Goal: Task Accomplishment & Management: Use online tool/utility

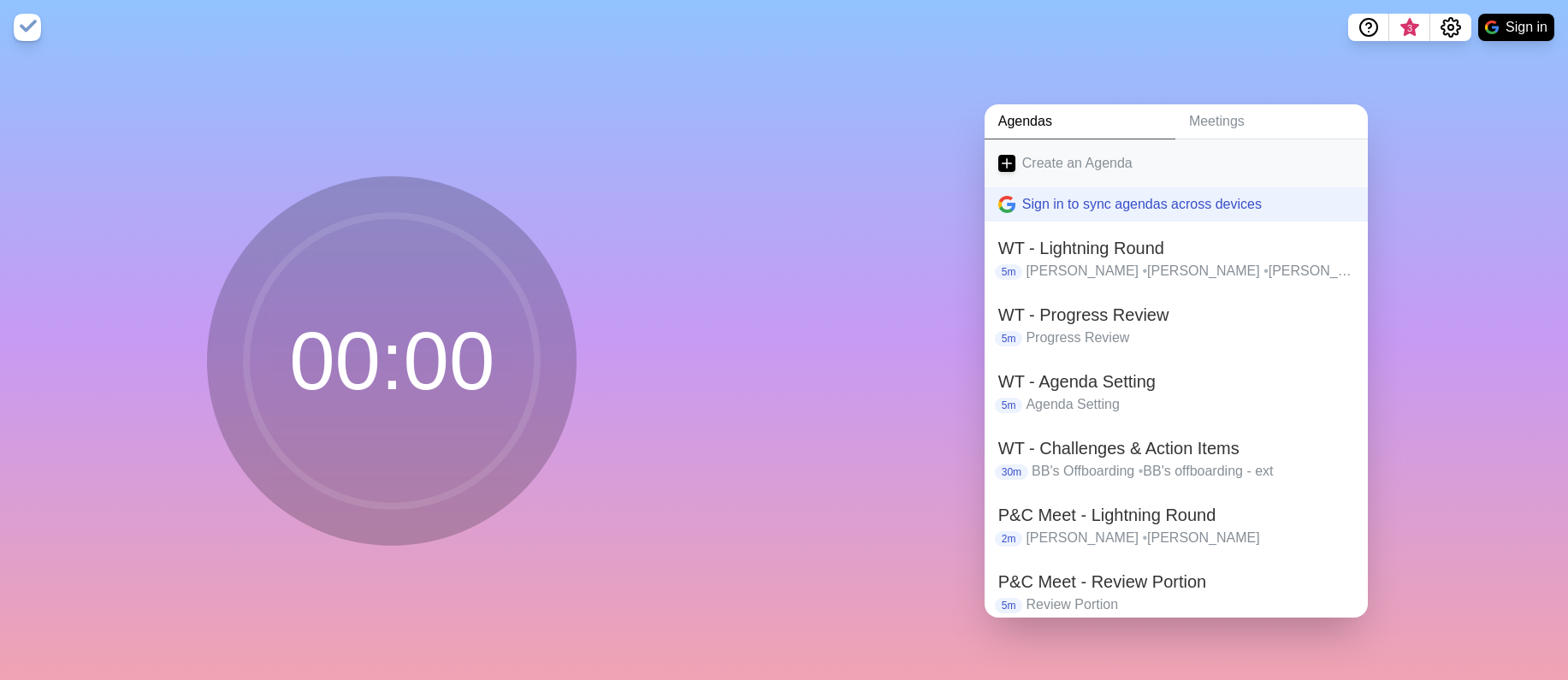
click at [1059, 159] on link "Create an Agenda" at bounding box center [1175, 163] width 383 height 48
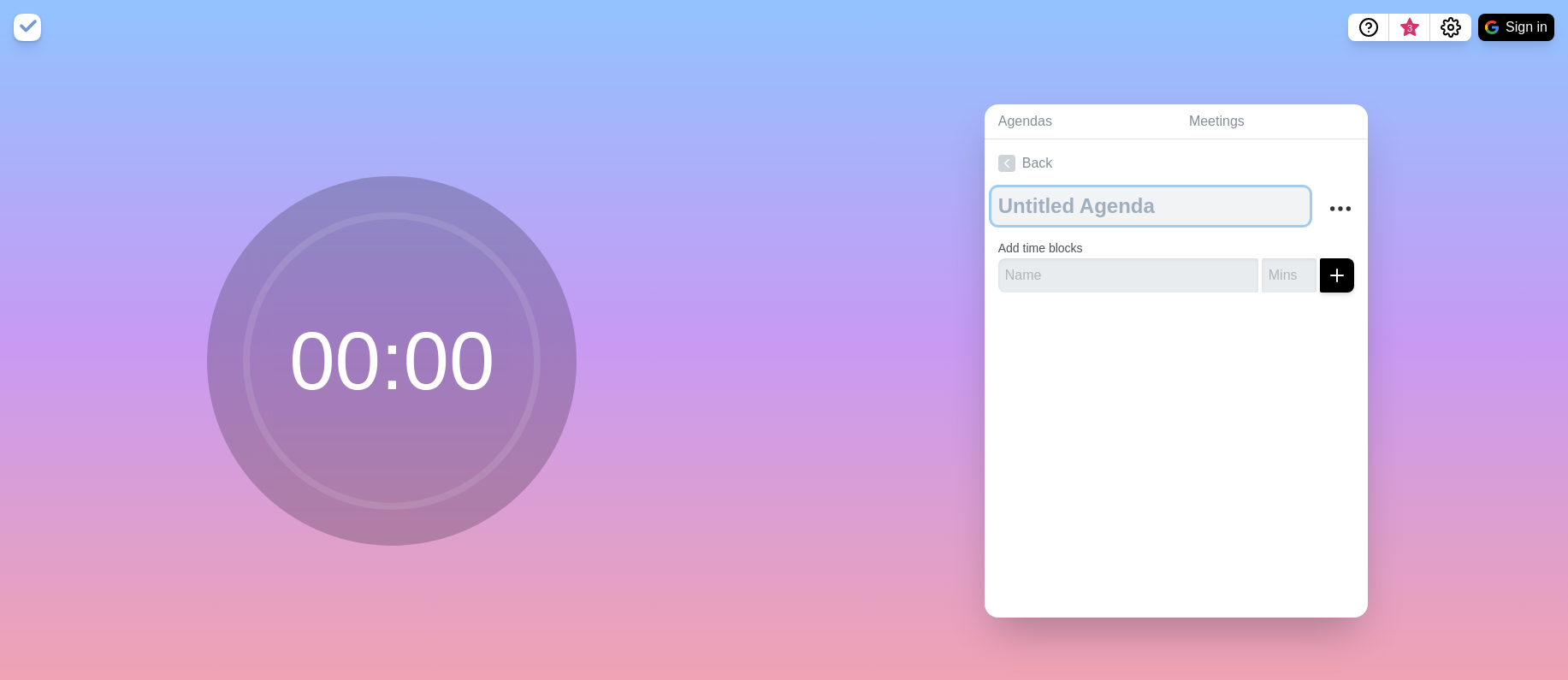
click at [1085, 199] on textarea at bounding box center [1150, 206] width 318 height 38
type textarea "Compliance Project"
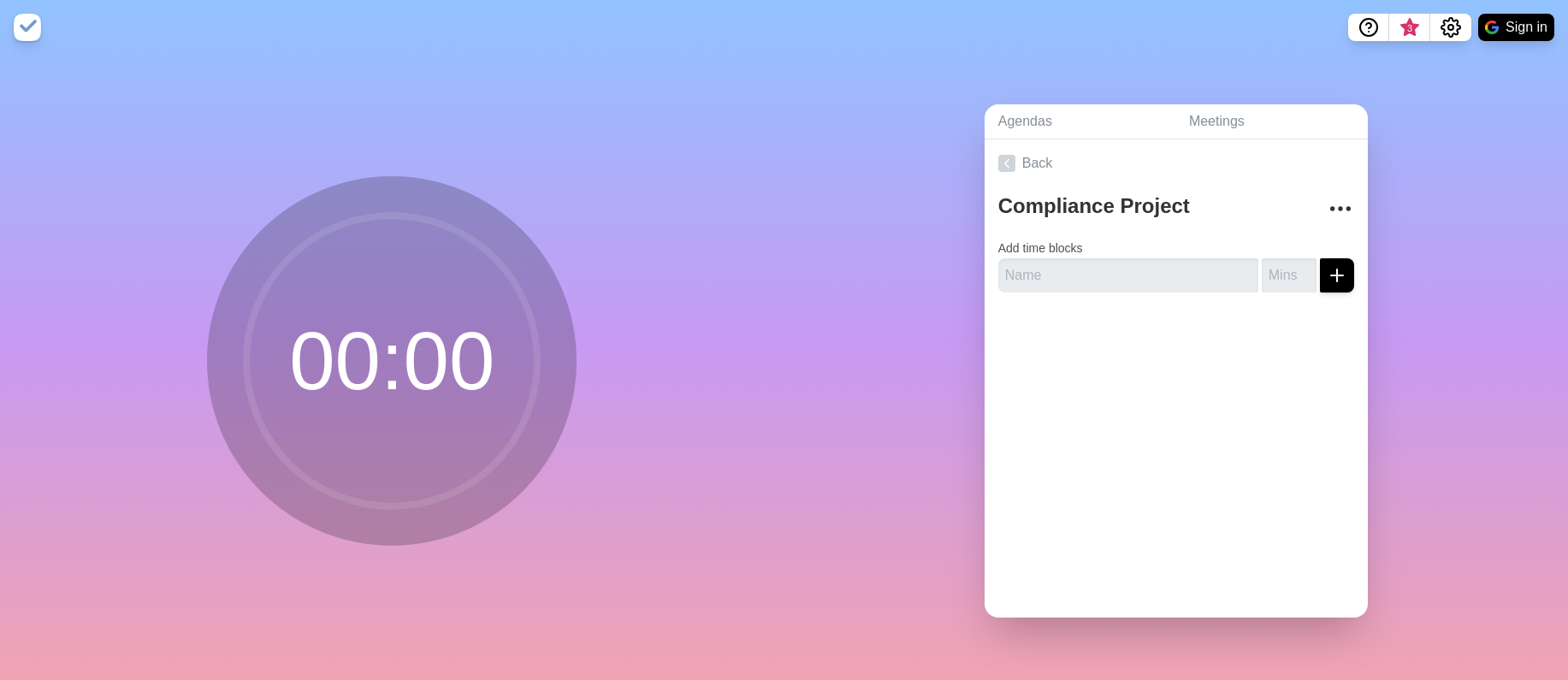
drag, startPoint x: 1413, startPoint y: 358, endPoint x: 1188, endPoint y: 334, distance: 226.3
click at [1412, 358] on div "Agendas Meetings Back Compliance Project Add time blocks" at bounding box center [1176, 367] width 784 height 625
click at [1106, 258] on input "text" at bounding box center [1128, 275] width 260 height 34
type input "Discussion"
type input "50"
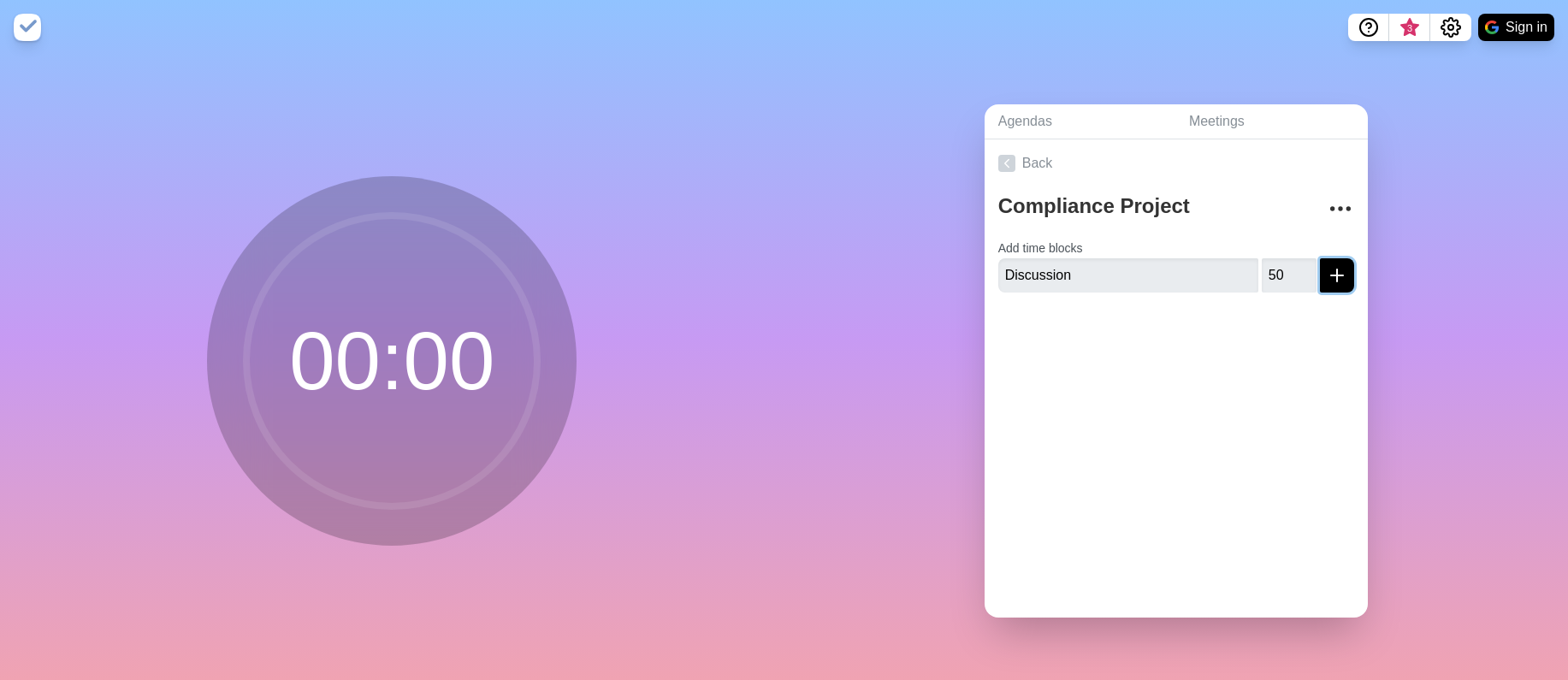
click at [1326, 267] on icon "submit" at bounding box center [1337, 276] width 21 height 21
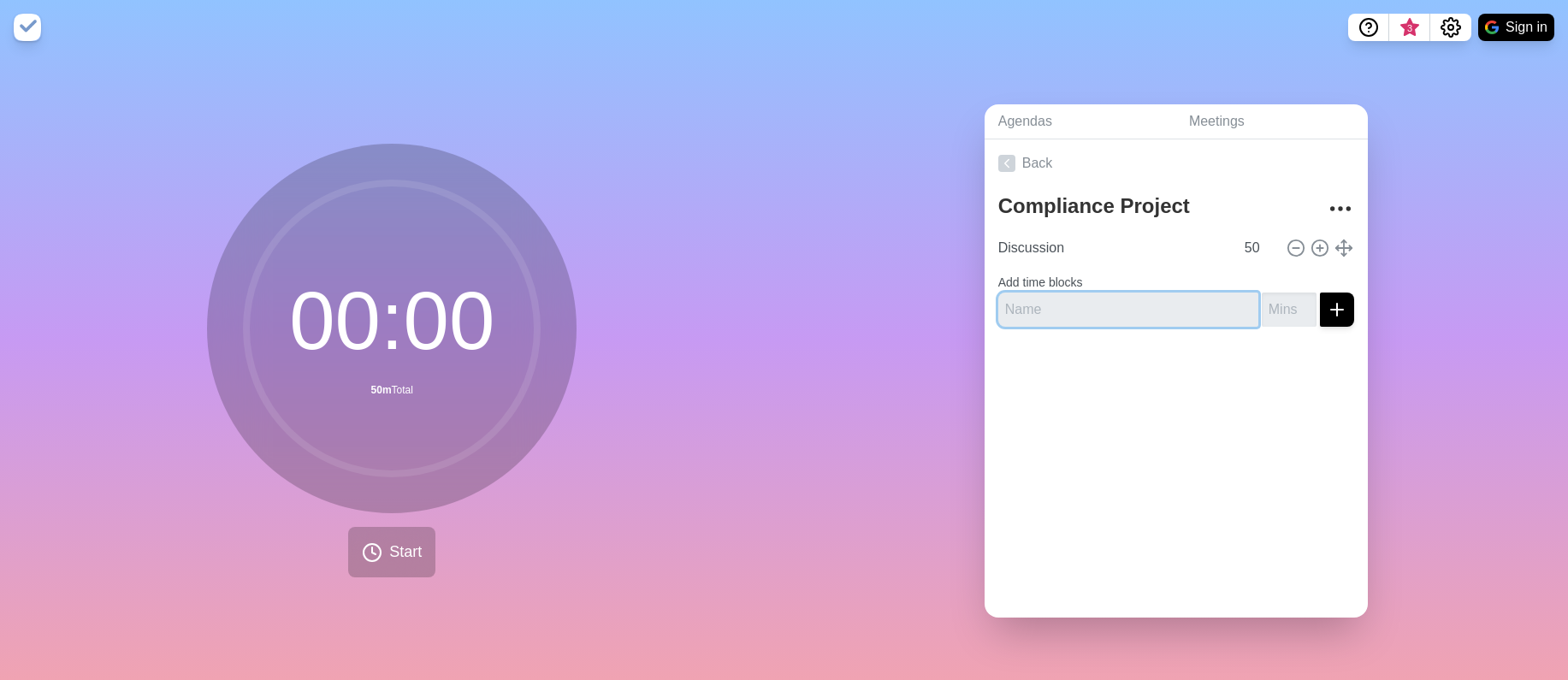
click at [1073, 314] on input "text" at bounding box center [1128, 309] width 260 height 34
type input "Next Actions"
type input "10"
click at [1329, 294] on button "submit" at bounding box center [1336, 309] width 34 height 34
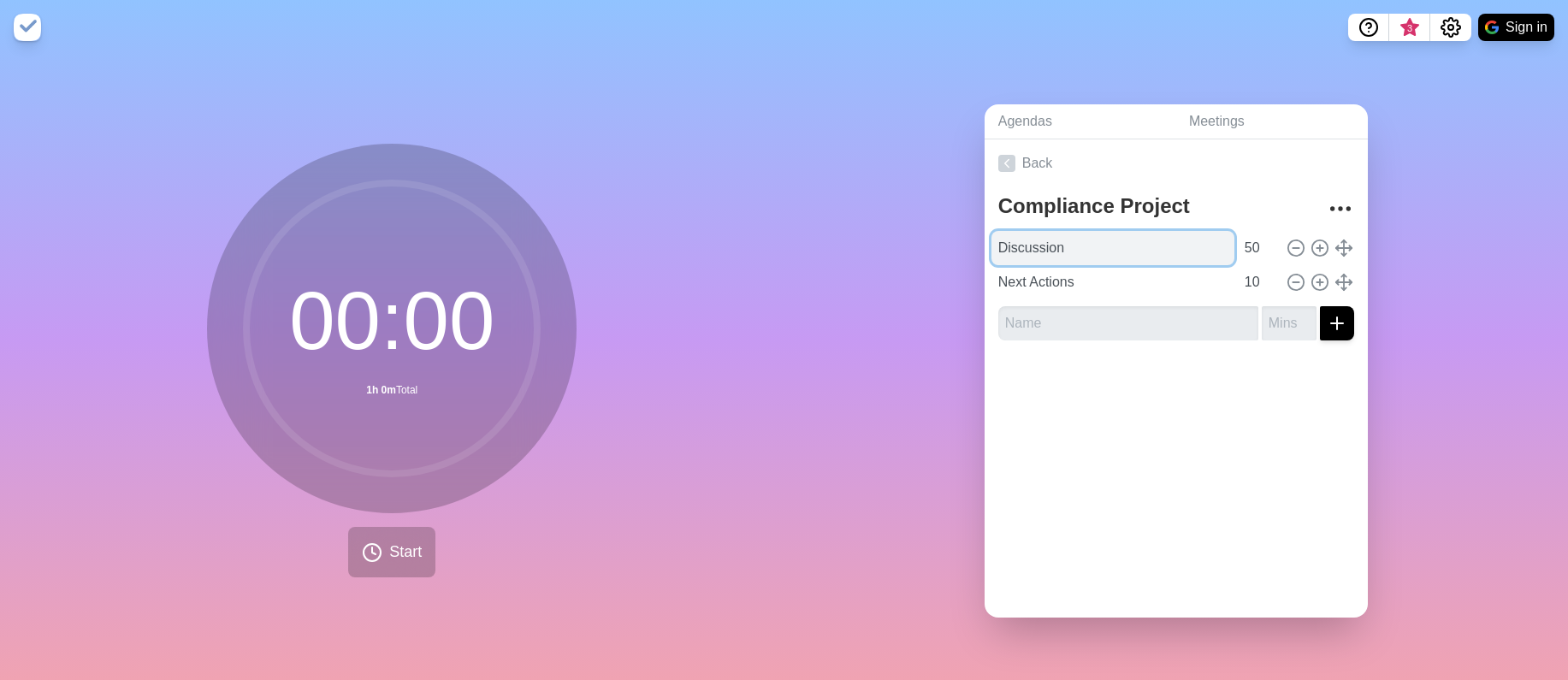
click at [1094, 239] on input "Discussion" at bounding box center [1113, 248] width 243 height 34
click at [884, 290] on div "Agendas Meetings Back Compliance Project Discussion 50 Next Actions 10" at bounding box center [1176, 367] width 784 height 625
